Goal: Task Accomplishment & Management: Complete application form

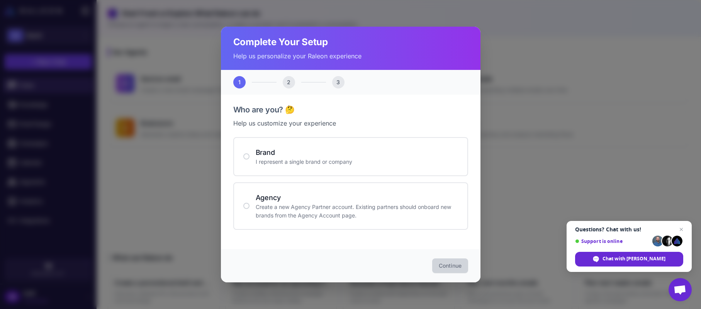
click at [558, 148] on div "Complete Your Setup Help us personalize your Raleon experience 1 2 3 Who are yo…" at bounding box center [350, 154] width 701 height 309
click at [680, 230] on span "Close chat" at bounding box center [682, 230] width 10 height 10
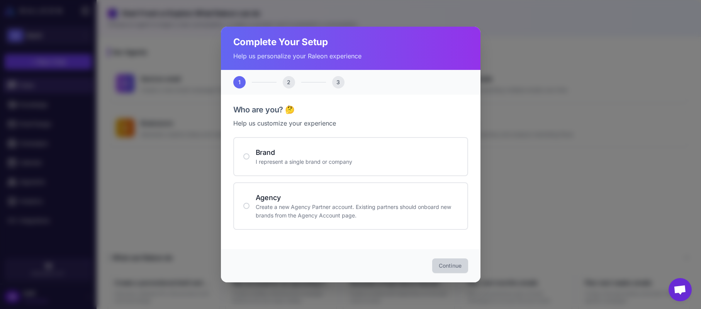
click at [523, 143] on div "Complete Your Setup Help us personalize your Raleon experience 1 2 3 Who are yo…" at bounding box center [350, 154] width 701 height 309
click at [398, 158] on p "I represent a single brand or company" at bounding box center [357, 162] width 202 height 8
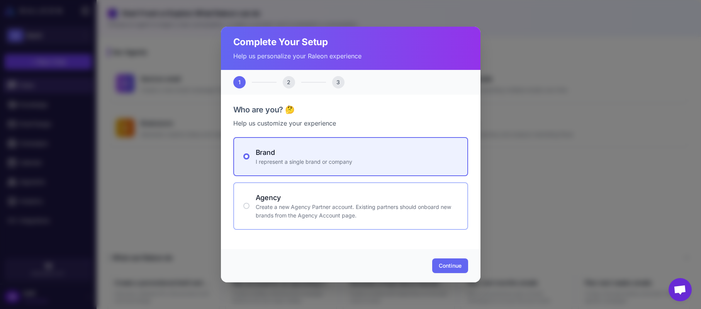
click at [394, 204] on p "Create a new Agency Partner account. Existing partners should onboard new brand…" at bounding box center [357, 211] width 202 height 17
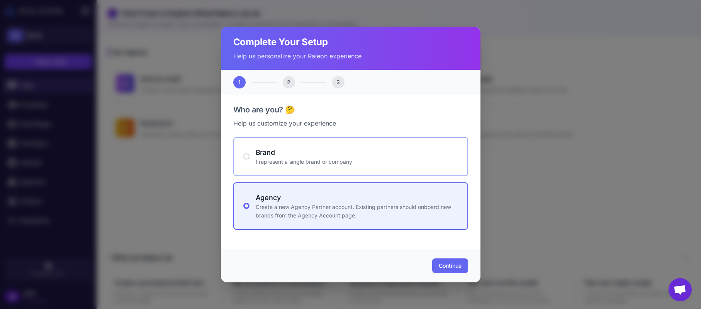
click at [413, 168] on div "Brand I represent a single brand or company" at bounding box center [350, 156] width 235 height 39
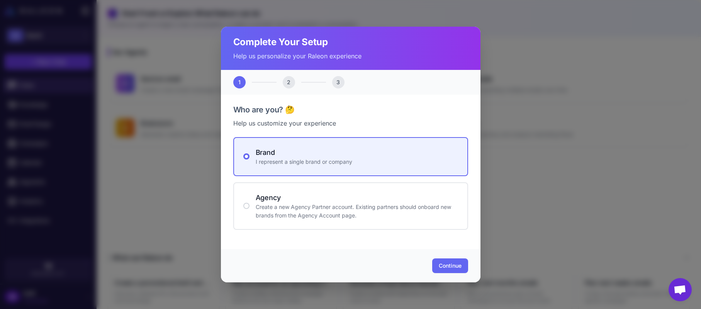
click at [587, 172] on div "Complete Your Setup Help us personalize your Raleon experience 1 2 3 Who are yo…" at bounding box center [350, 154] width 701 height 309
